Goal: Task Accomplishment & Management: Manage account settings

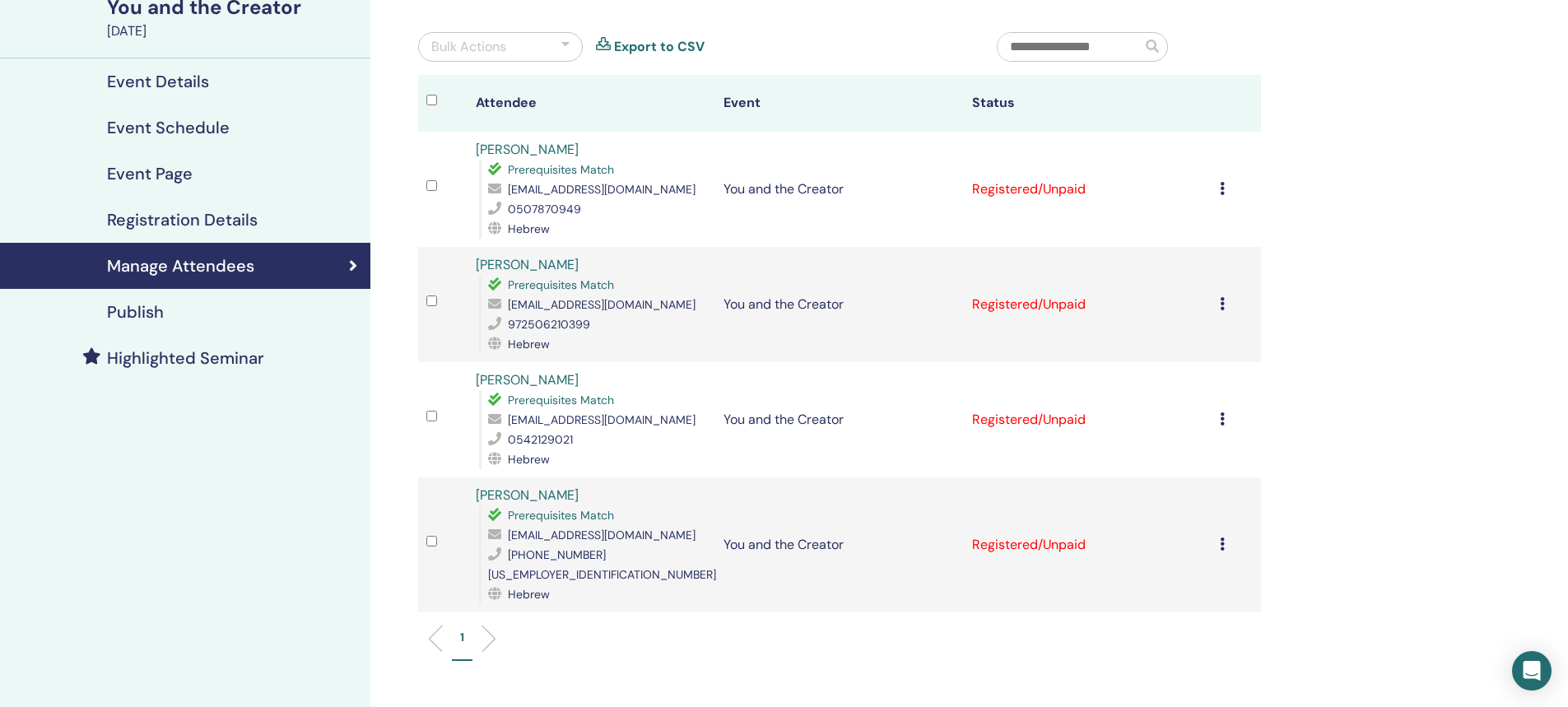
scroll to position [82, 0]
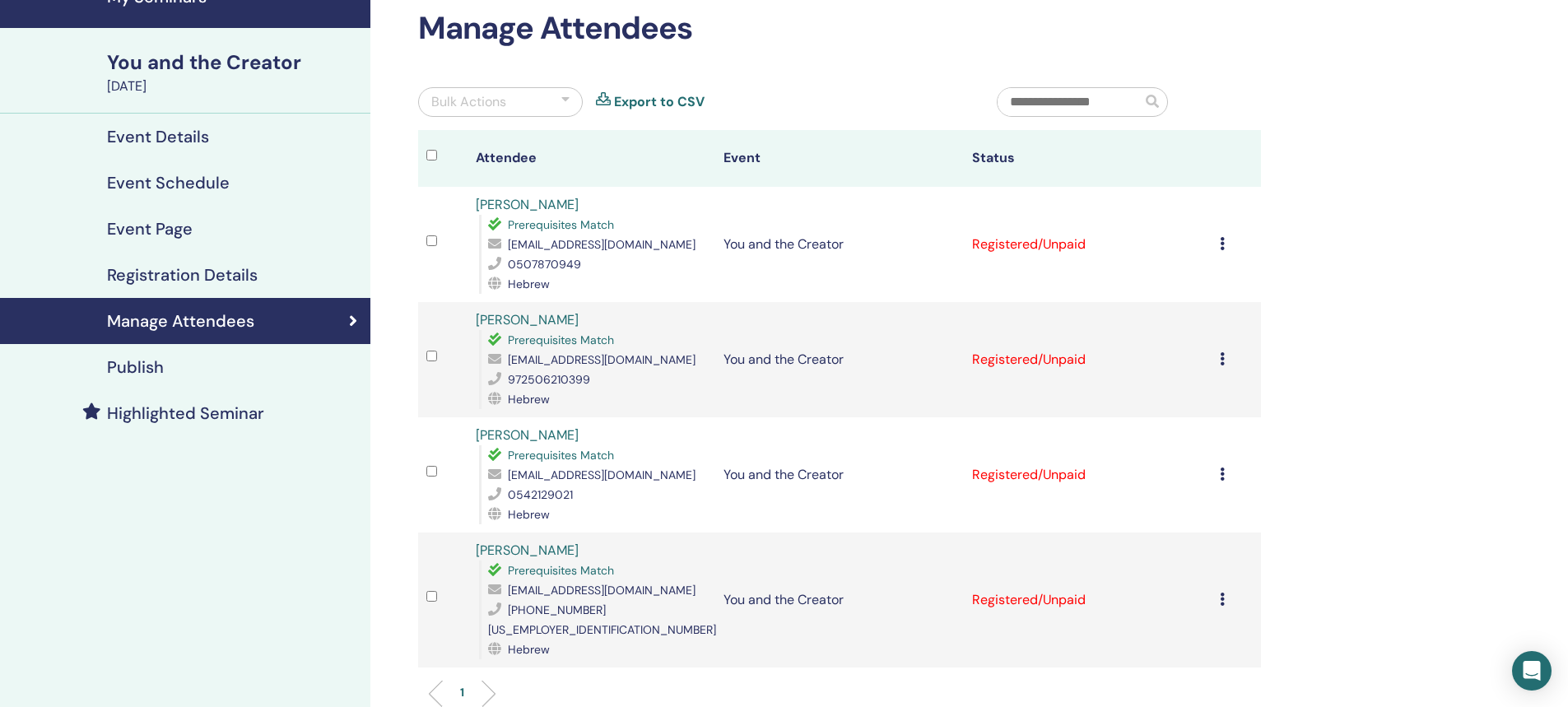
click at [1221, 246] on icon at bounding box center [1222, 243] width 5 height 13
click at [1214, 422] on link "Download Certificate" at bounding box center [1200, 416] width 128 height 17
click at [1219, 352] on icon at bounding box center [1222, 358] width 5 height 13
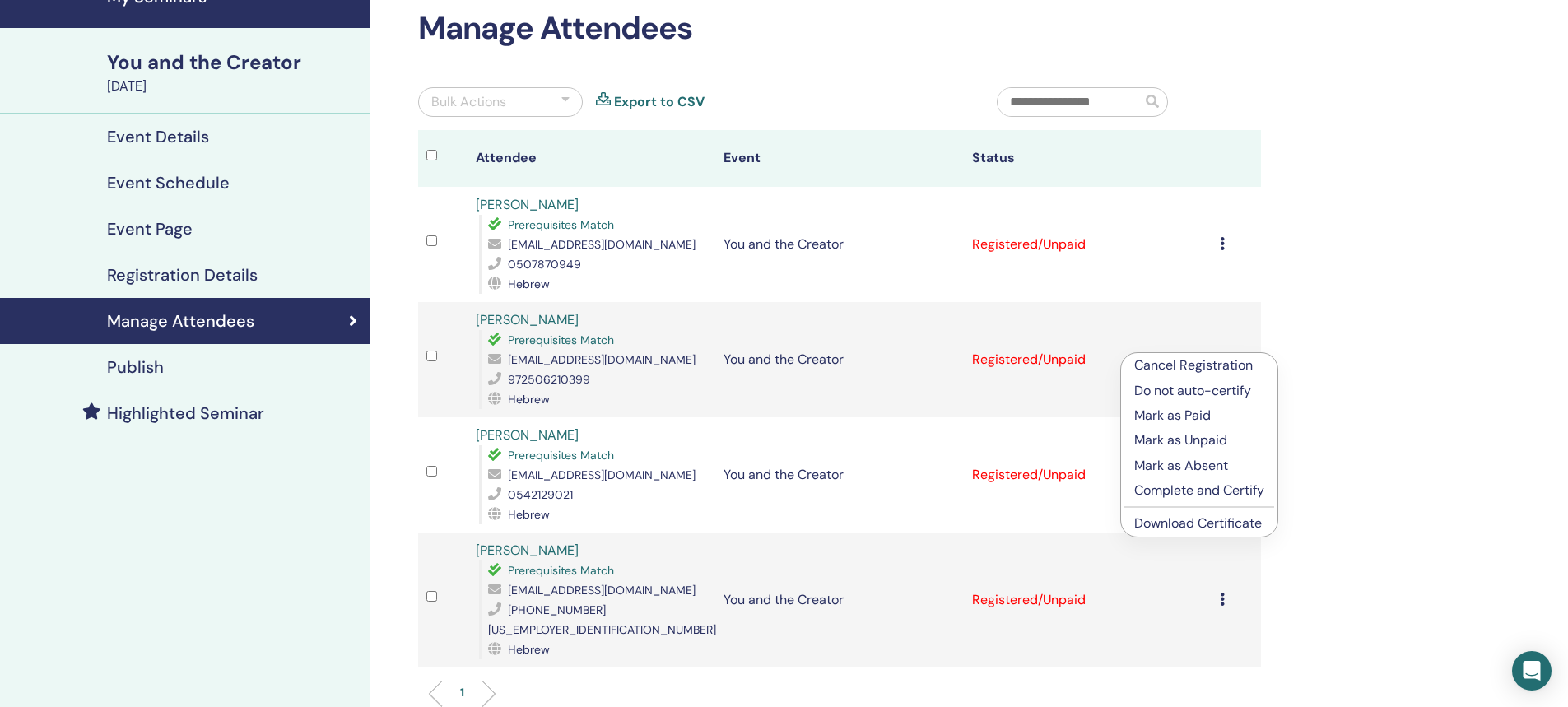
click at [1203, 519] on link "Download Certificate" at bounding box center [1197, 523] width 128 height 17
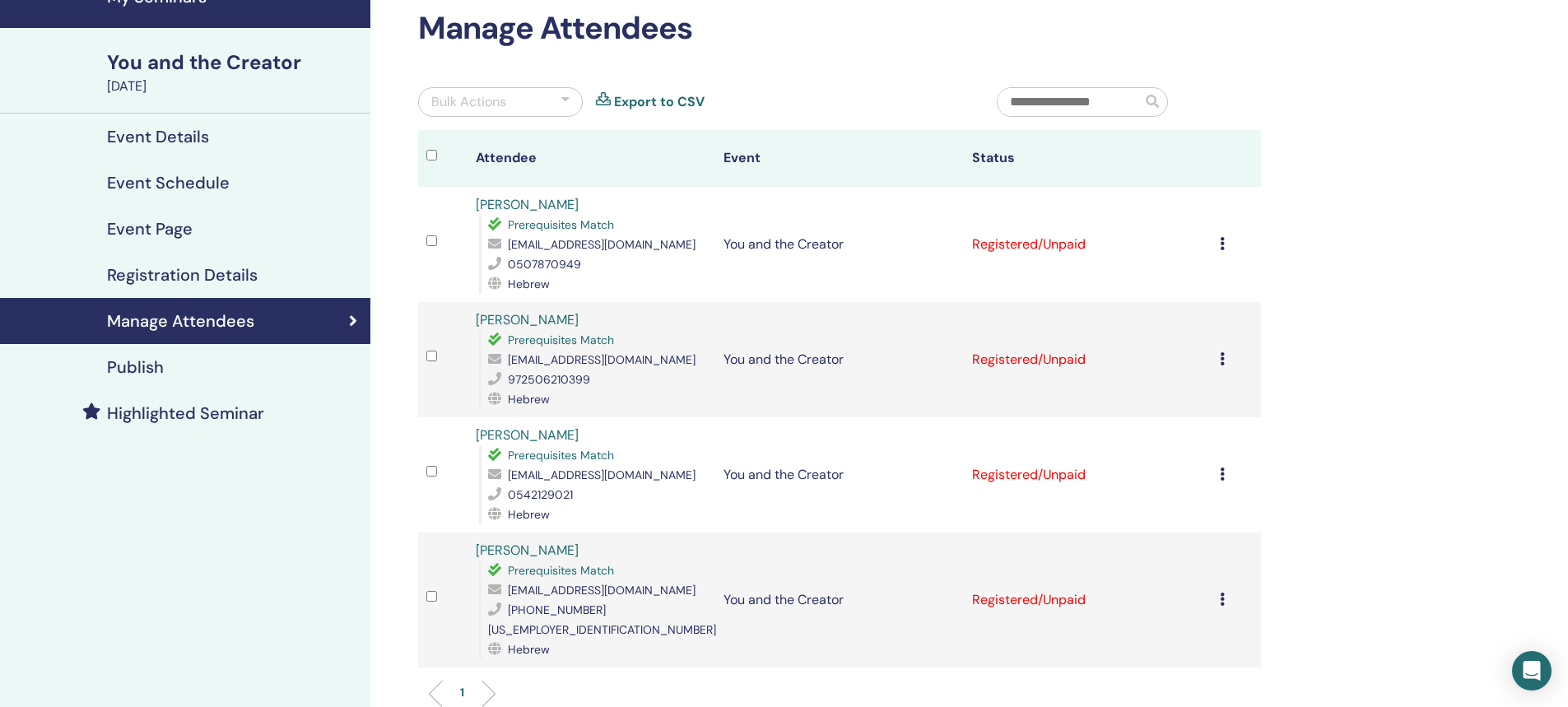
click at [1218, 477] on td "Cancel Registration Do not auto-certify Mark as Paid Mark as Unpaid Mark as Abs…" at bounding box center [1236, 475] width 49 height 115
click at [1220, 476] on icon at bounding box center [1222, 474] width 5 height 13
click at [1174, 613] on p "Complete and Certify" at bounding box center [1200, 614] width 130 height 20
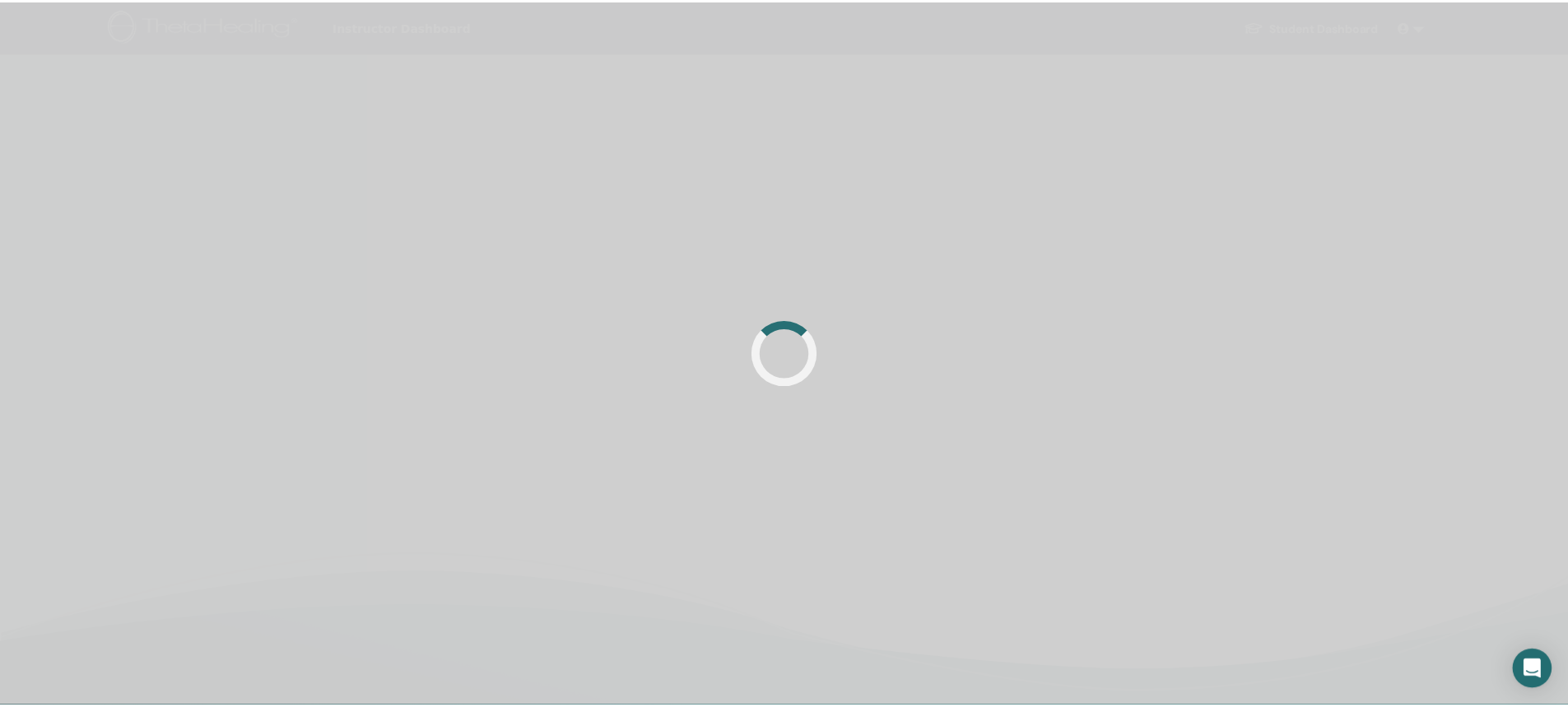
scroll to position [82, 0]
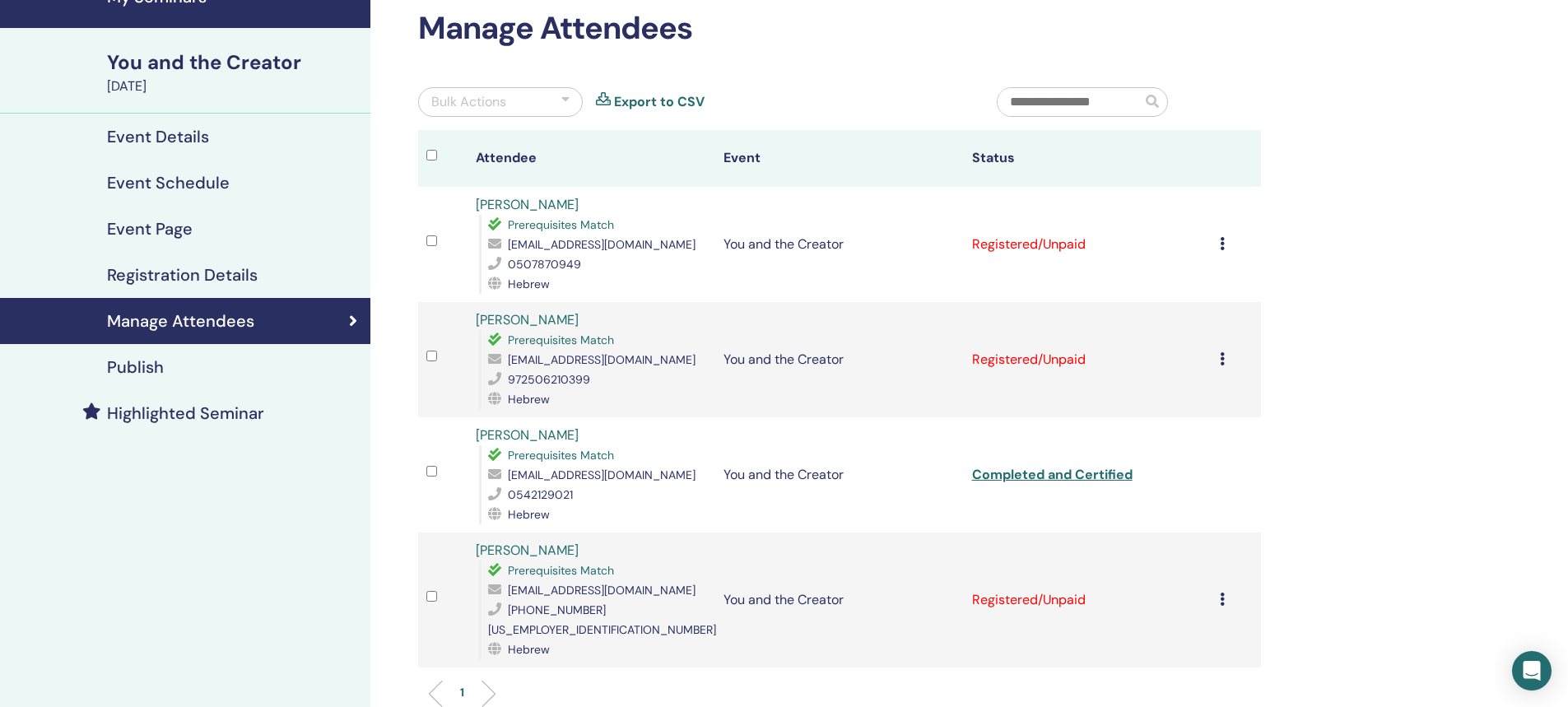
click at [1228, 590] on div "Cancel Registration Do not auto-certify Mark as Paid Mark as Unpaid Mark as Abs…" at bounding box center [1236, 600] width 33 height 20
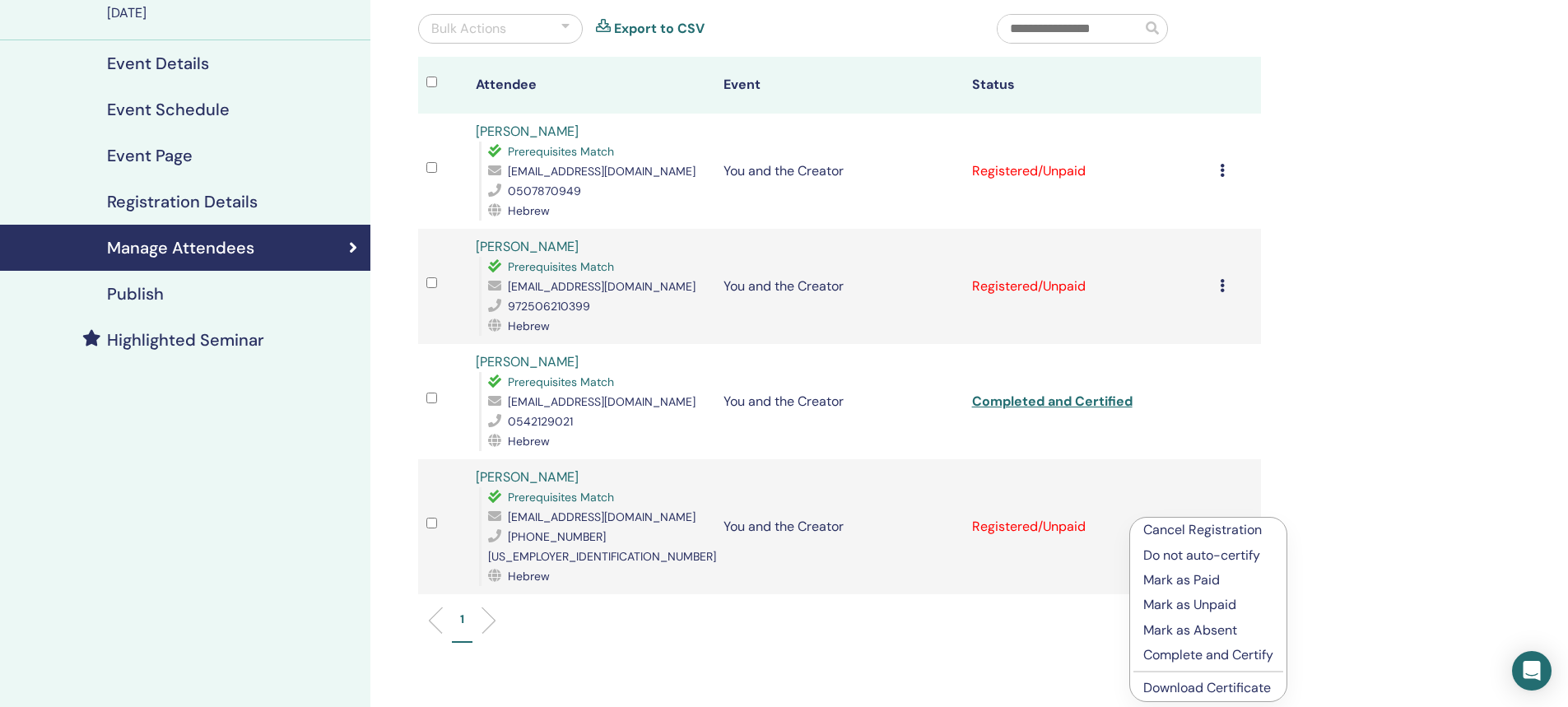
scroll to position [246, 0]
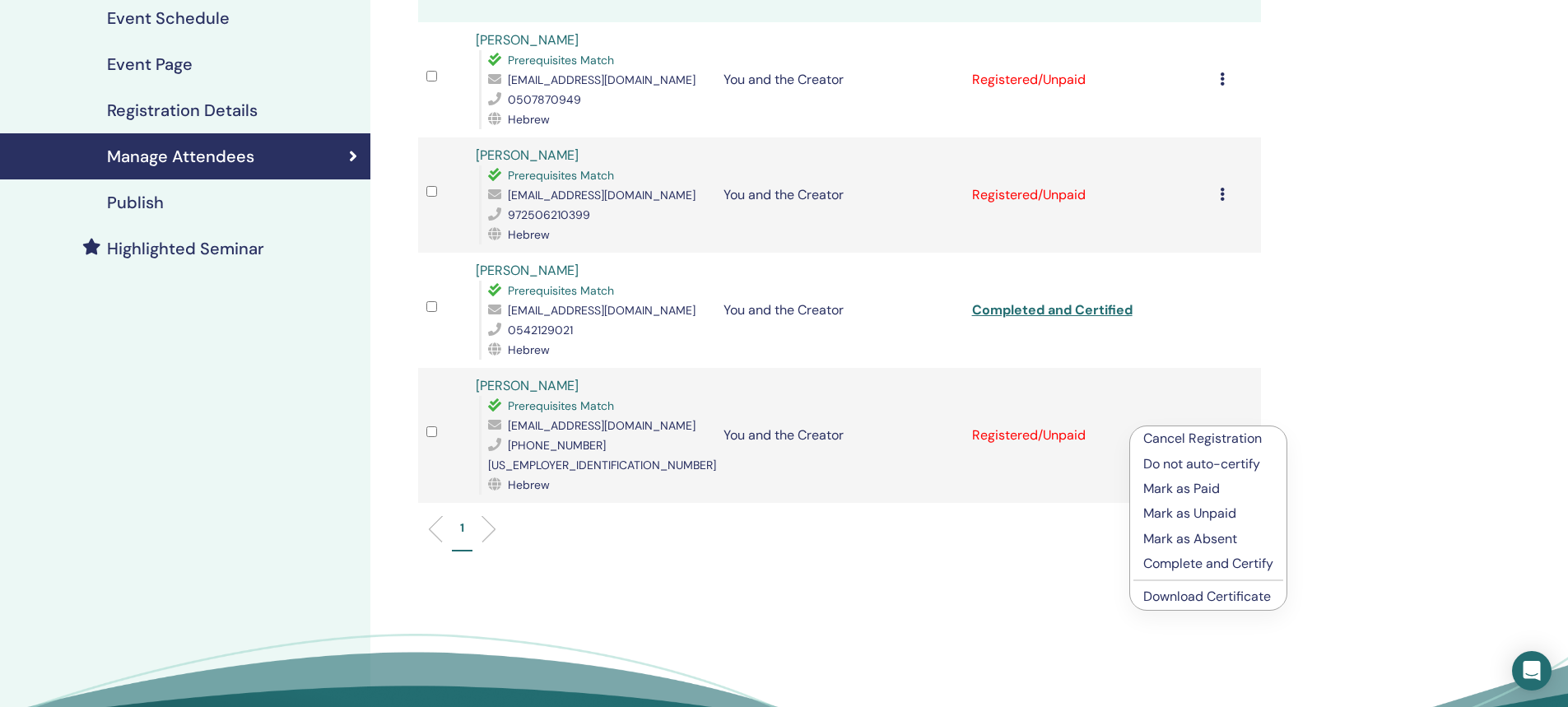
click at [1200, 597] on link "Download Certificate" at bounding box center [1207, 596] width 128 height 17
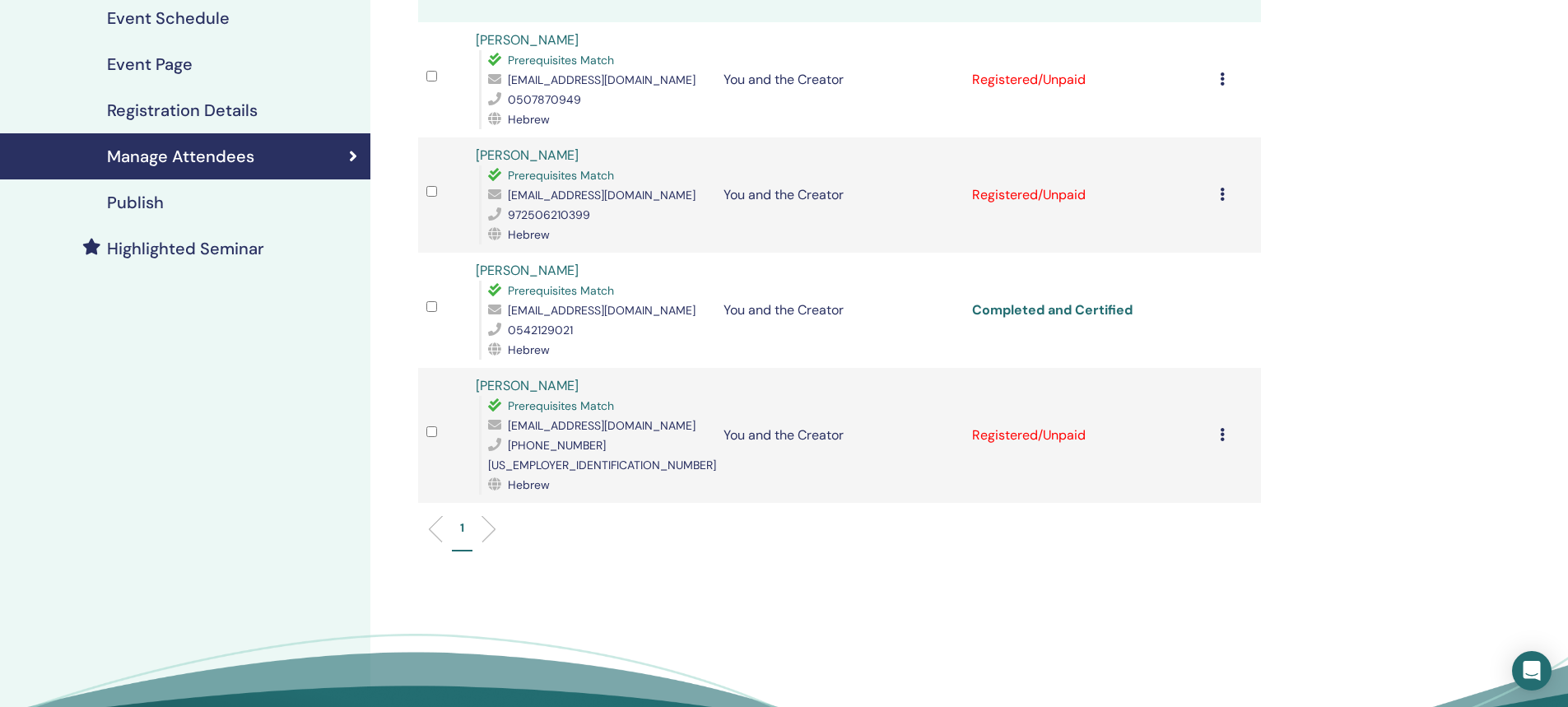
click at [1030, 309] on link "Completed and Certified" at bounding box center [1052, 310] width 161 height 17
